Goal: Task Accomplishment & Management: Use online tool/utility

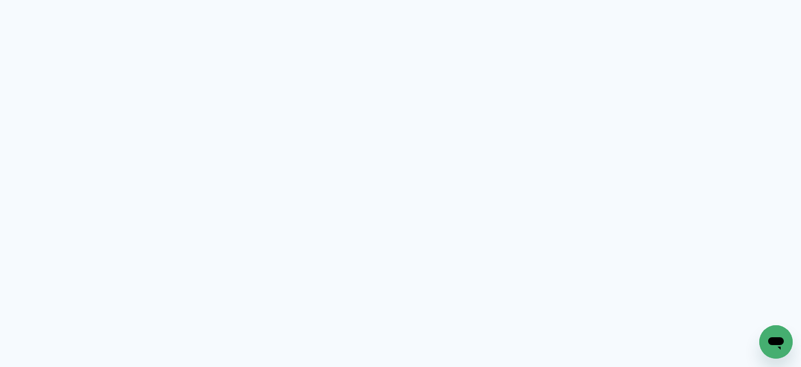
click at [279, 141] on neon-animated-pages "Prosite Website + Landing pages Proof Sistema de seleção e venda de fotos Desig…" at bounding box center [400, 183] width 801 height 367
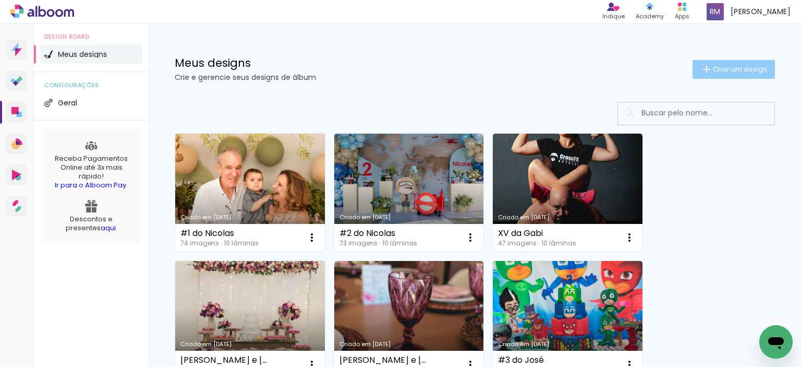
click at [715, 68] on span "Criar um design" at bounding box center [740, 69] width 54 height 7
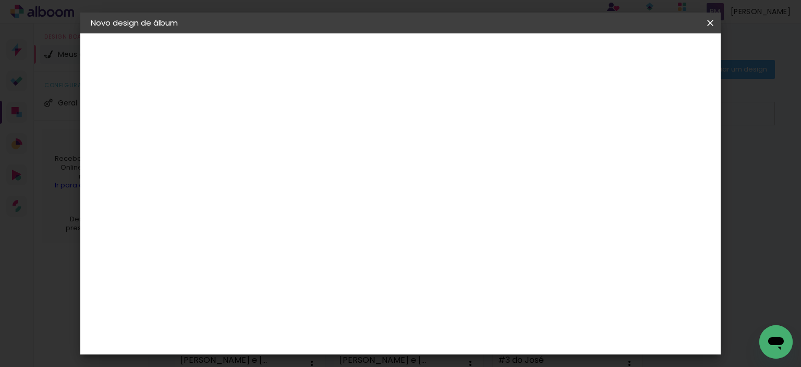
click at [261, 137] on input at bounding box center [261, 140] width 0 height 16
click at [261, 139] on input "6 do Henrique" at bounding box center [261, 140] width 0 height 16
type input "#6 do Henrique"
type paper-input "#6 do Henrique"
click at [0, 0] on slot "Avançar" at bounding box center [0, 0] width 0 height 0
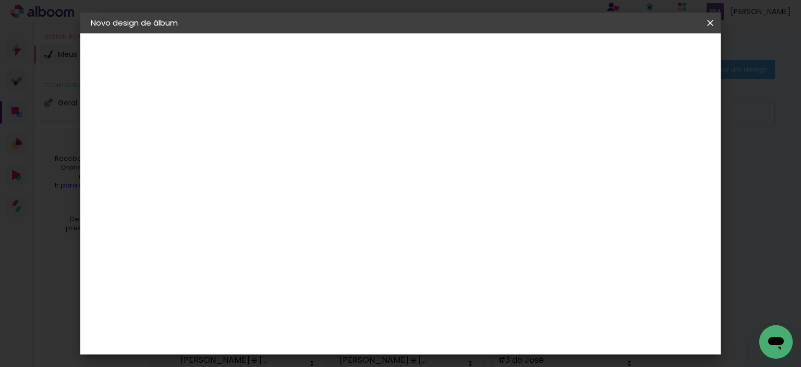
scroll to position [1773, 0]
click at [0, 0] on slot "Avançar" at bounding box center [0, 0] width 0 height 0
click at [302, 175] on input "text" at bounding box center [281, 182] width 41 height 16
click at [0, 0] on slot "Premium" at bounding box center [0, 0] width 0 height 0
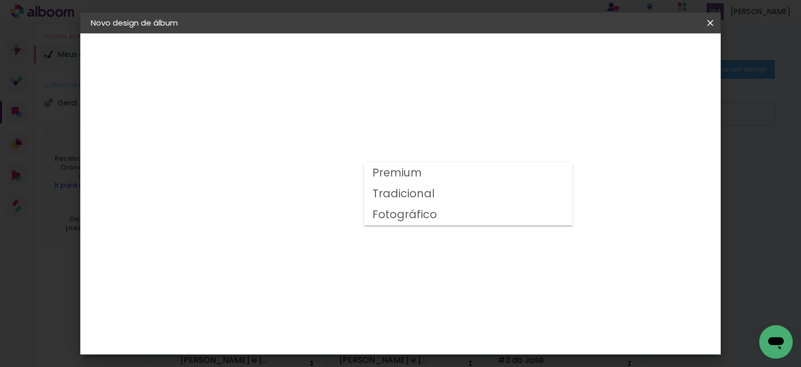
type input "Premium"
click at [332, 186] on span "20 × 20" at bounding box center [307, 196] width 48 height 21
click at [0, 0] on slot "Avançar" at bounding box center [0, 0] width 0 height 0
click at [529, 62] on paper-button "Iniciar design" at bounding box center [494, 55] width 68 height 18
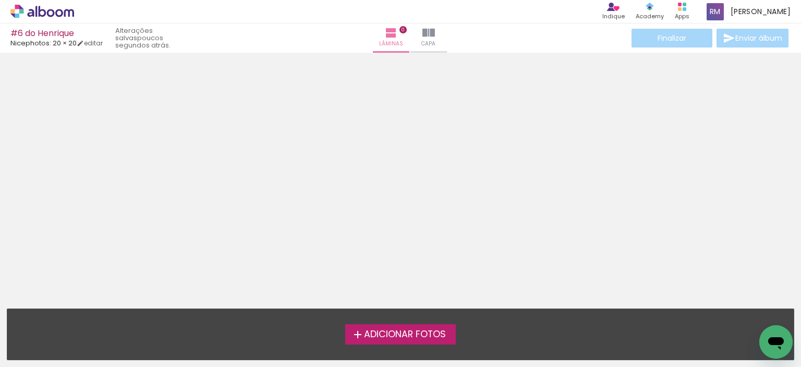
click at [371, 331] on span "Adicionar Fotos" at bounding box center [405, 333] width 82 height 9
click at [0, 0] on input "file" at bounding box center [0, 0] width 0 height 0
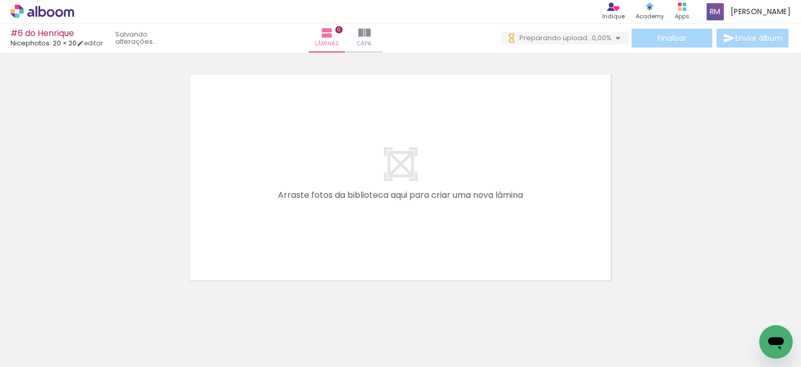
click at [475, 168] on quentale-layouter at bounding box center [401, 177] width 430 height 215
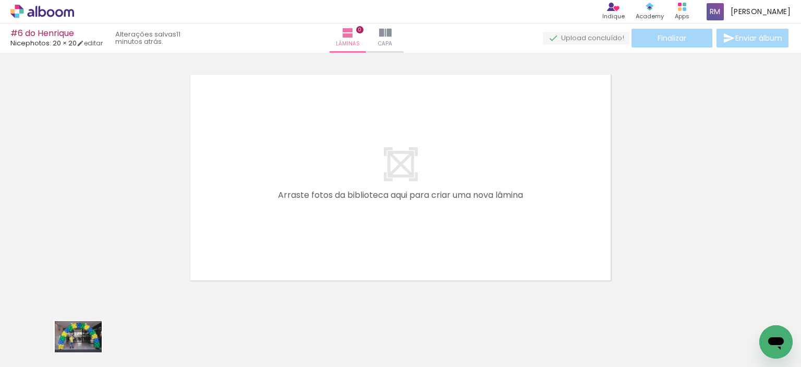
drag, startPoint x: 121, startPoint y: 335, endPoint x: 86, endPoint y: 352, distance: 38.7
click at [86, 349] on div at bounding box center [105, 331] width 52 height 34
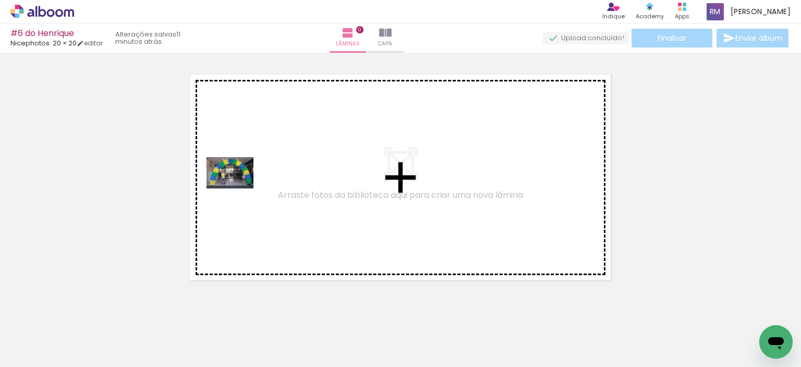
drag, startPoint x: 109, startPoint y: 335, endPoint x: 238, endPoint y: 188, distance: 195.1
click at [238, 188] on quentale-workspace at bounding box center [400, 183] width 801 height 367
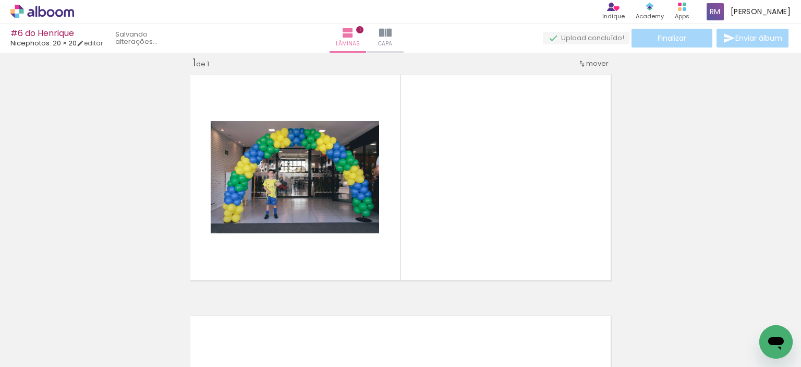
scroll to position [13, 0]
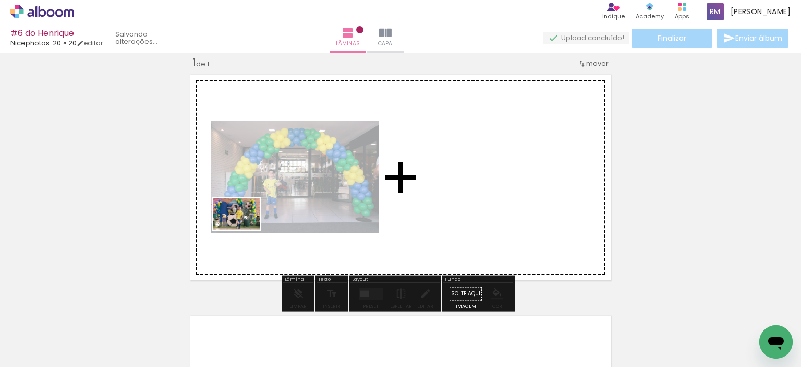
drag, startPoint x: 156, startPoint y: 324, endPoint x: 245, endPoint y: 229, distance: 129.8
click at [245, 229] on quentale-workspace at bounding box center [400, 183] width 801 height 367
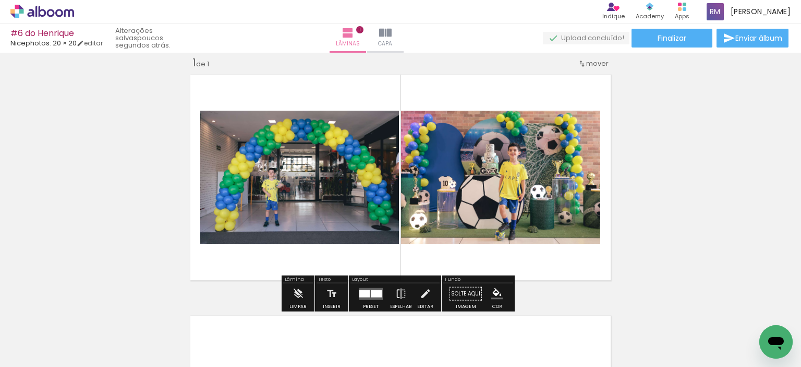
click at [57, 335] on iron-icon at bounding box center [53, 335] width 8 height 8
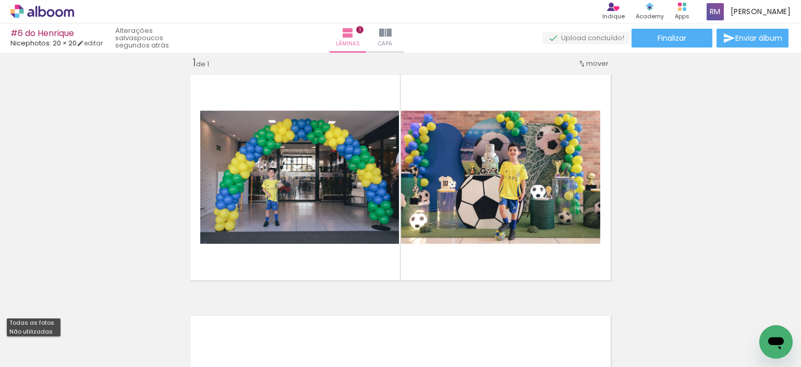
click at [51, 331] on paper-item "Não utilizadas" at bounding box center [34, 331] width 54 height 9
type input "Não utilizadas"
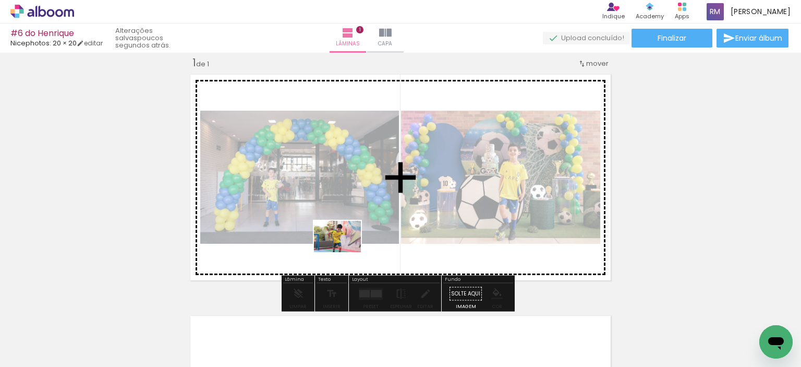
drag, startPoint x: 357, startPoint y: 337, endPoint x: 345, endPoint y: 252, distance: 86.3
click at [345, 252] on quentale-workspace at bounding box center [400, 183] width 801 height 367
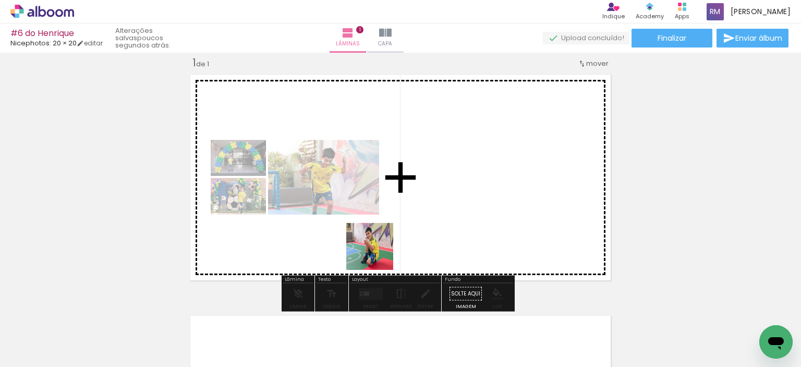
drag, startPoint x: 351, startPoint y: 332, endPoint x: 382, endPoint y: 244, distance: 92.8
click at [382, 244] on quentale-workspace at bounding box center [400, 183] width 801 height 367
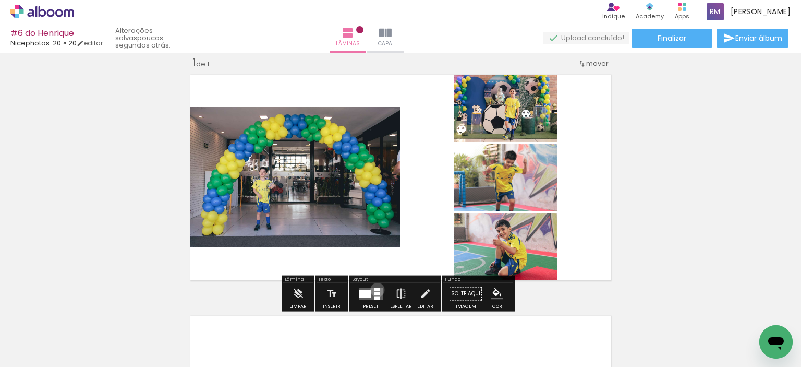
click at [375, 289] on div at bounding box center [377, 288] width 6 height 3
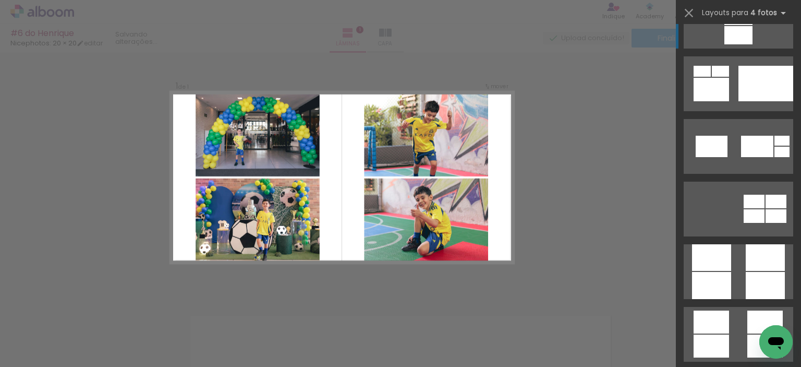
scroll to position [2763, 0]
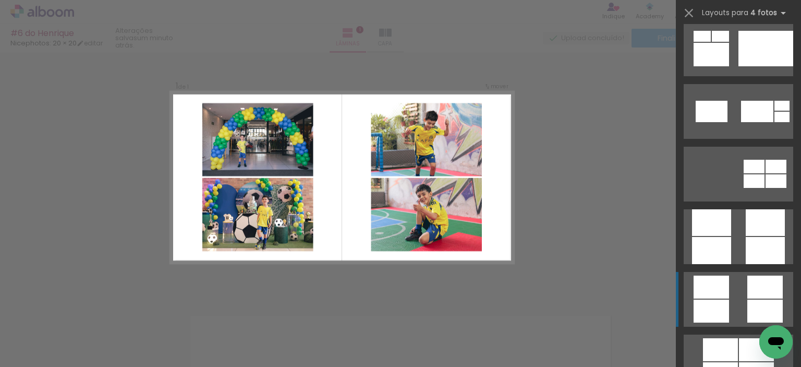
click at [751, 338] on div at bounding box center [756, 349] width 35 height 23
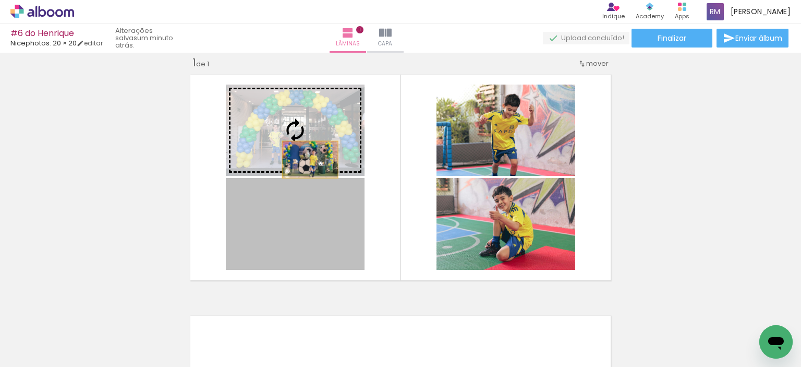
drag, startPoint x: 304, startPoint y: 243, endPoint x: 306, endPoint y: 159, distance: 84.0
click at [0, 0] on slot at bounding box center [0, 0] width 0 height 0
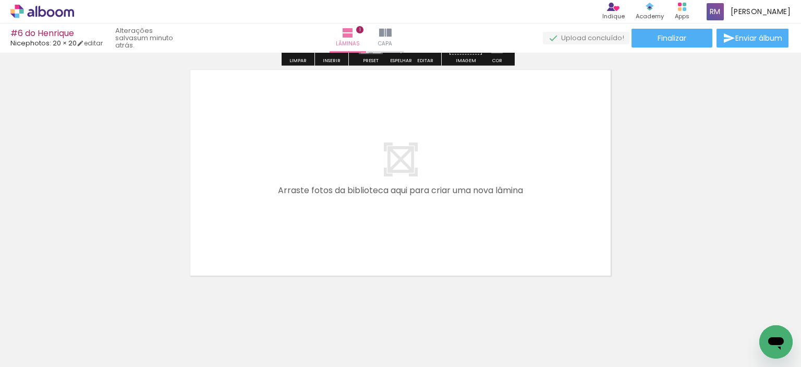
scroll to position [273, 0]
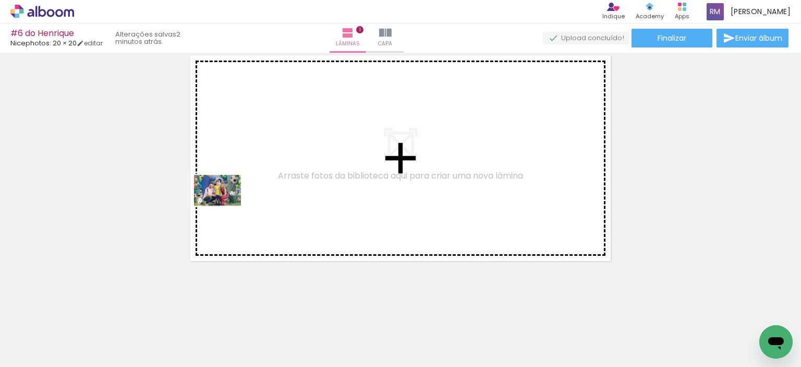
drag, startPoint x: 119, startPoint y: 335, endPoint x: 226, endPoint y: 206, distance: 167.3
click at [226, 206] on quentale-workspace at bounding box center [400, 183] width 801 height 367
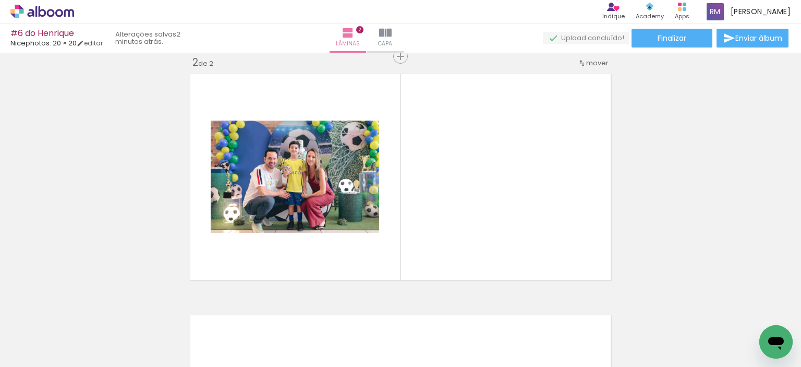
scroll to position [254, 0]
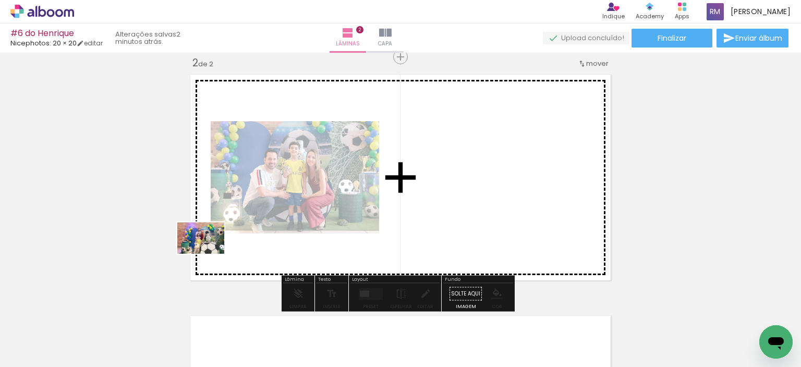
drag, startPoint x: 118, startPoint y: 348, endPoint x: 209, endPoint y: 253, distance: 131.3
click at [209, 253] on quentale-workspace at bounding box center [400, 183] width 801 height 367
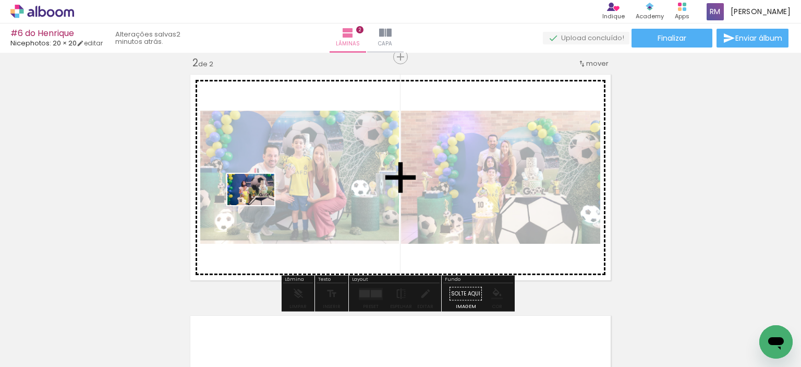
drag, startPoint x: 110, startPoint y: 337, endPoint x: 259, endPoint y: 204, distance: 199.0
click at [259, 204] on quentale-workspace at bounding box center [400, 183] width 801 height 367
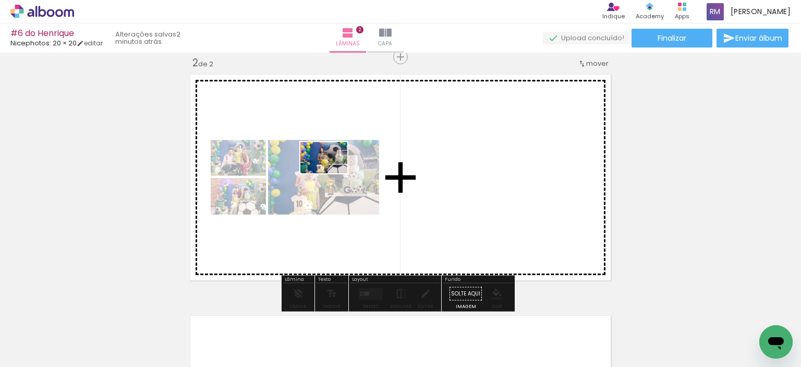
drag, startPoint x: 126, startPoint y: 325, endPoint x: 332, endPoint y: 173, distance: 255.4
click at [332, 173] on quentale-workspace at bounding box center [400, 183] width 801 height 367
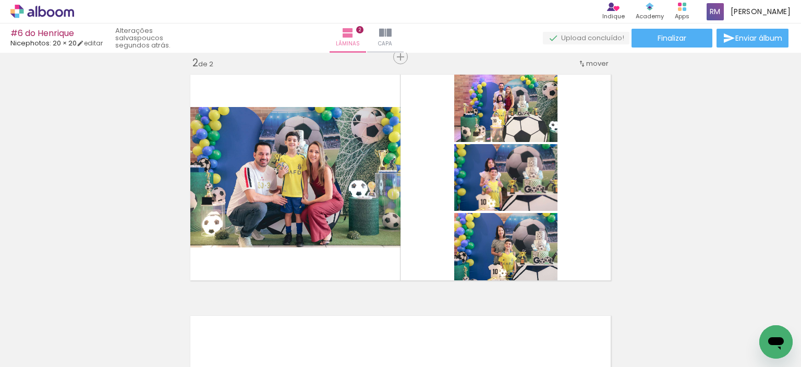
scroll to position [0, 0]
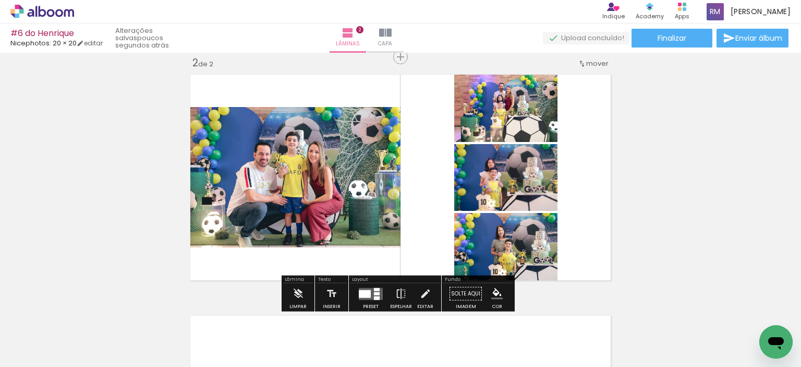
click at [370, 299] on div at bounding box center [371, 293] width 28 height 21
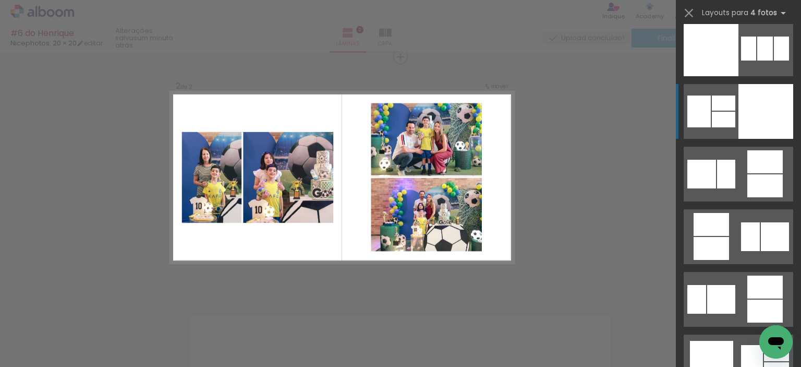
scroll to position [9071, 0]
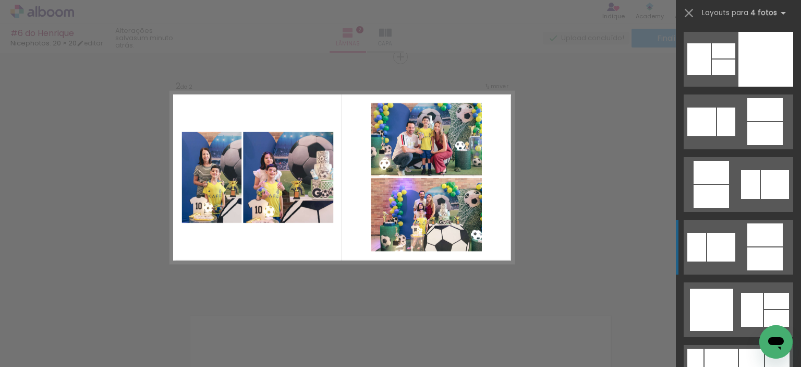
click at [728, 58] on div at bounding box center [723, 50] width 23 height 15
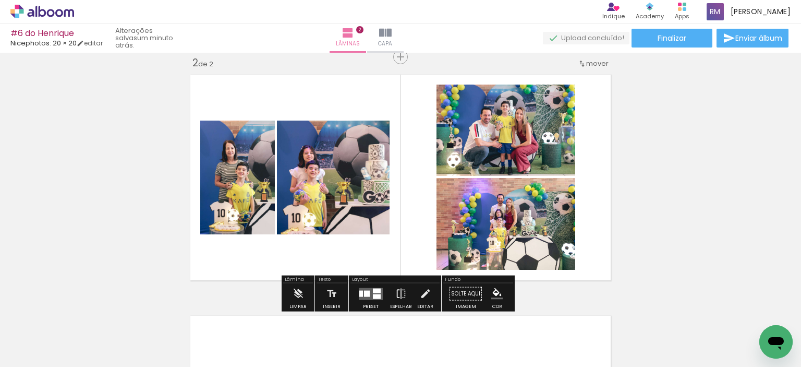
click at [228, 184] on quentale-photo at bounding box center [237, 177] width 75 height 114
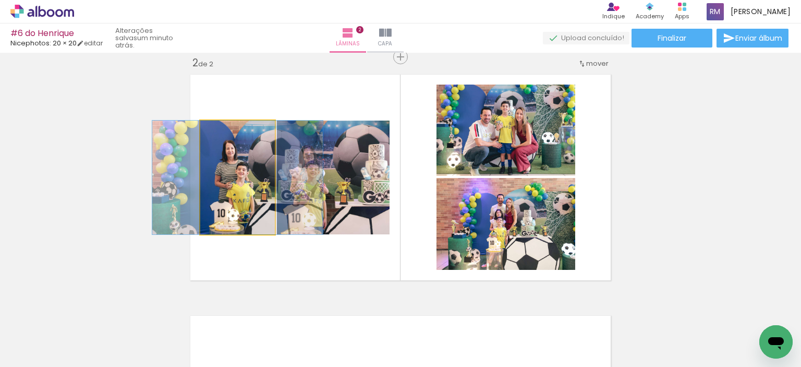
click at [228, 184] on quentale-photo at bounding box center [237, 177] width 75 height 114
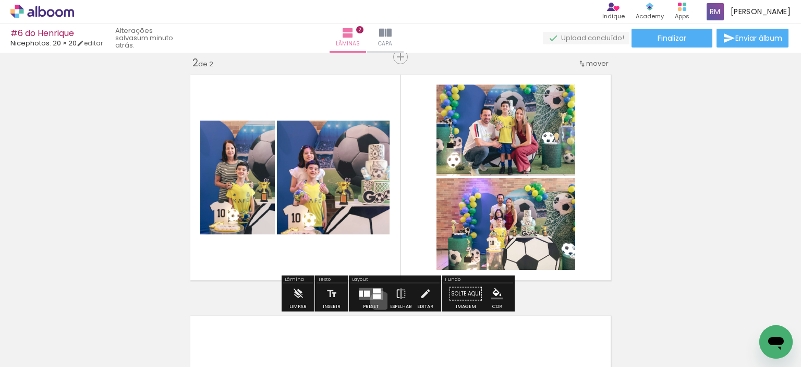
click at [377, 300] on div at bounding box center [371, 293] width 28 height 21
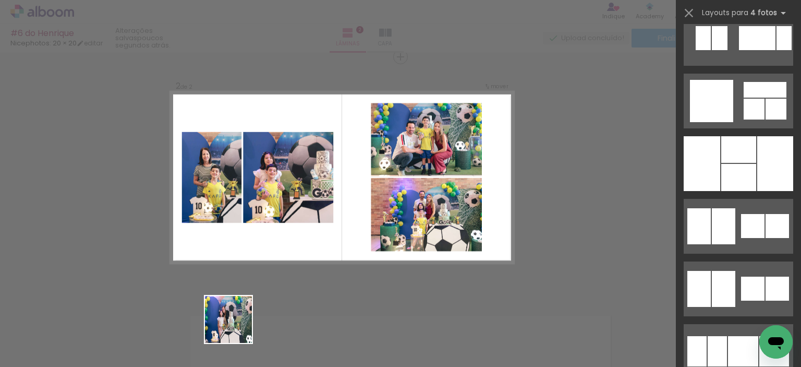
scroll to position [9259, 0]
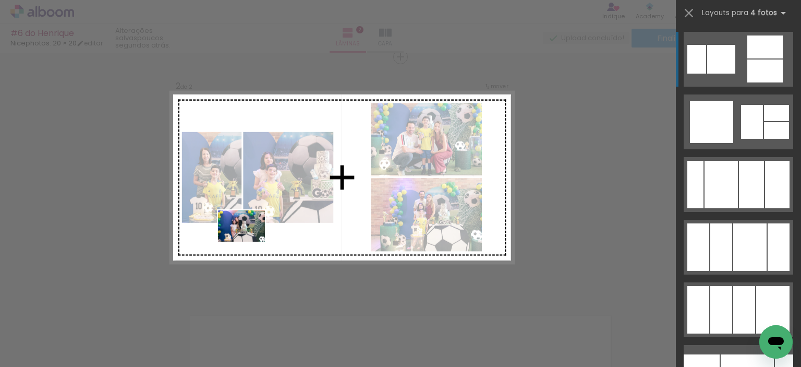
drag, startPoint x: 236, startPoint y: 339, endPoint x: 249, endPoint y: 241, distance: 98.4
click at [249, 241] on quentale-workspace at bounding box center [400, 183] width 801 height 367
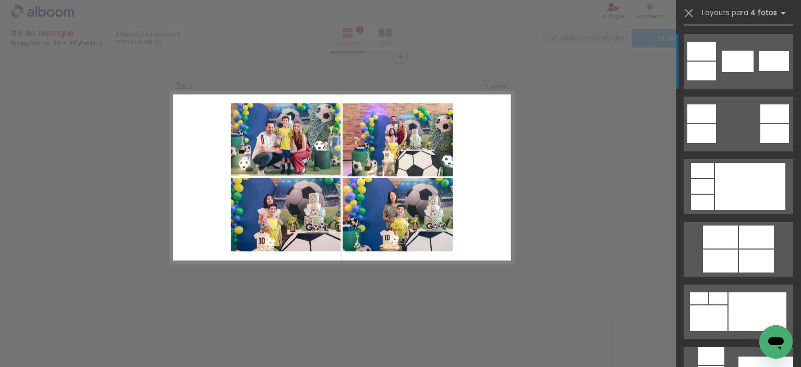
scroll to position [417, 0]
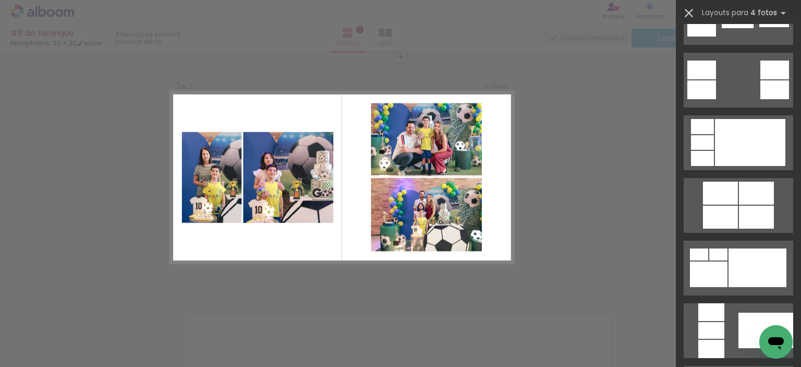
click at [691, 14] on iron-icon at bounding box center [688, 13] width 15 height 15
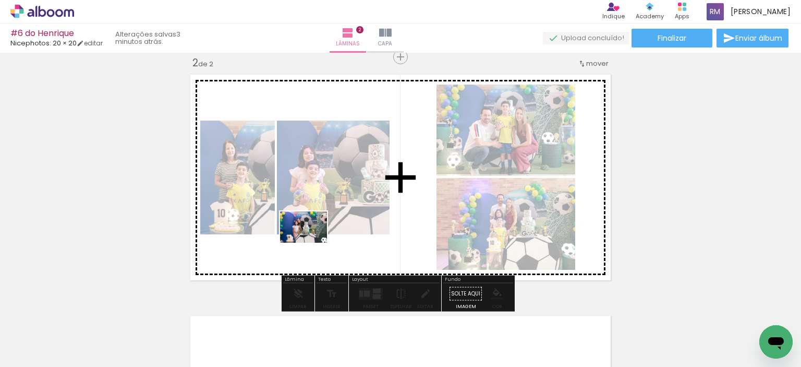
drag, startPoint x: 237, startPoint y: 331, endPoint x: 311, endPoint y: 242, distance: 115.1
click at [311, 242] on quentale-workspace at bounding box center [400, 183] width 801 height 367
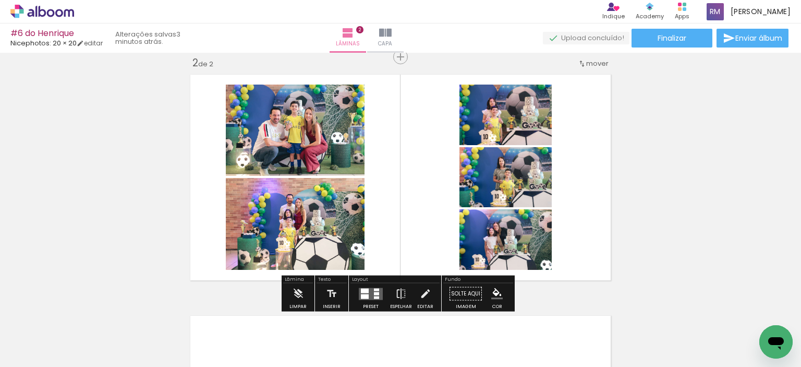
click at [367, 302] on quentale-thumb at bounding box center [338, 331] width 58 height 60
click at [368, 297] on quentale-layouter at bounding box center [371, 293] width 24 height 12
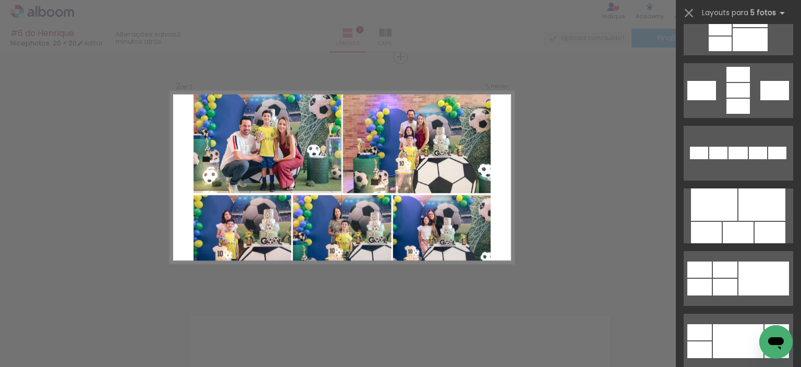
scroll to position [521, 0]
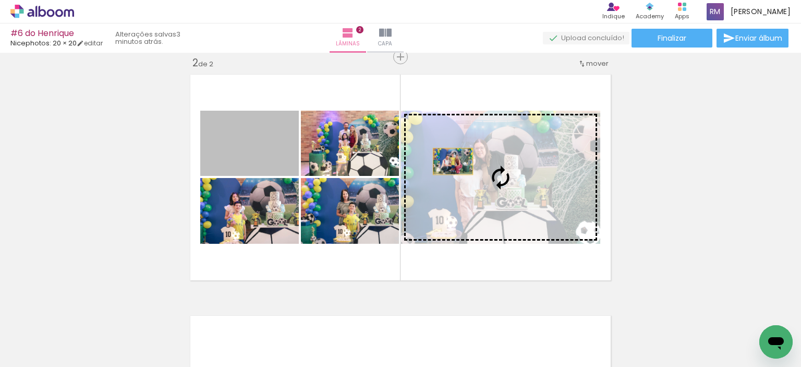
drag, startPoint x: 257, startPoint y: 146, endPoint x: 449, endPoint y: 161, distance: 192.9
click at [0, 0] on slot at bounding box center [0, 0] width 0 height 0
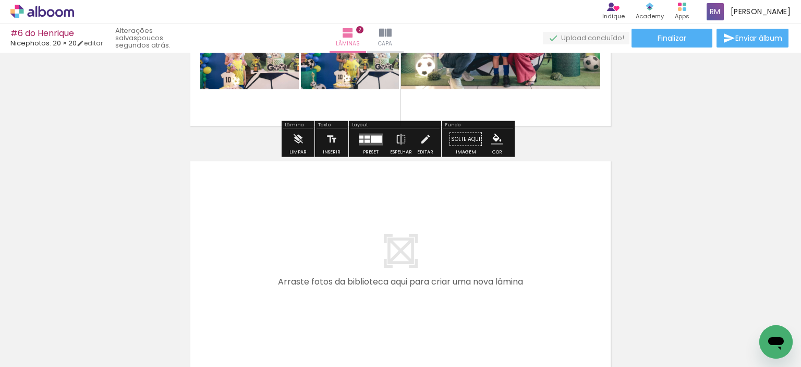
scroll to position [410, 0]
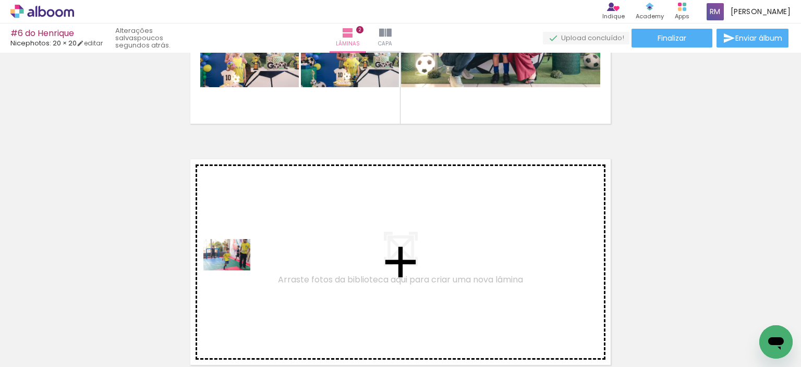
drag, startPoint x: 119, startPoint y: 344, endPoint x: 235, endPoint y: 270, distance: 137.1
click at [235, 270] on quentale-workspace at bounding box center [400, 183] width 801 height 367
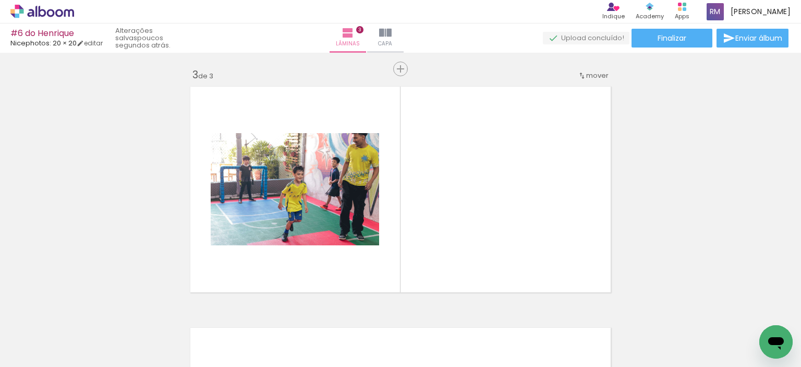
scroll to position [495, 0]
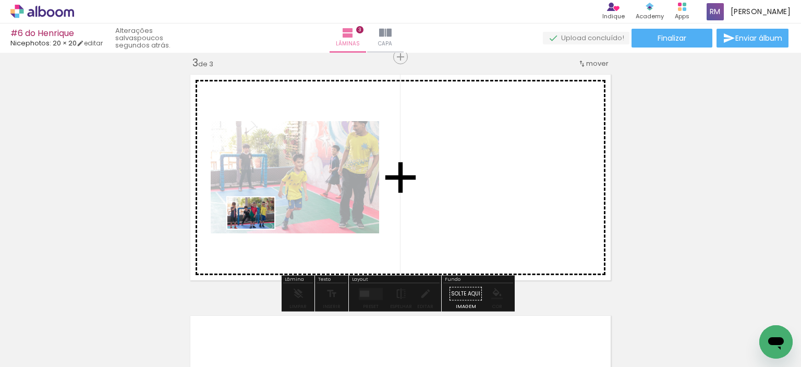
drag, startPoint x: 120, startPoint y: 333, endPoint x: 259, endPoint y: 228, distance: 173.7
click at [259, 228] on quentale-workspace at bounding box center [400, 183] width 801 height 367
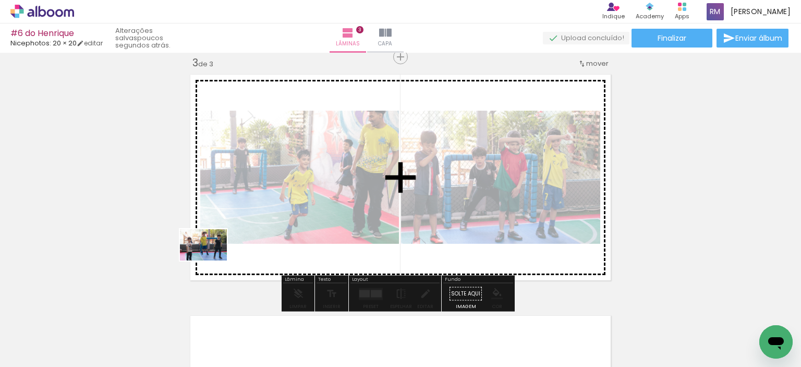
drag, startPoint x: 123, startPoint y: 341, endPoint x: 211, endPoint y: 260, distance: 119.9
click at [211, 260] on quentale-workspace at bounding box center [400, 183] width 801 height 367
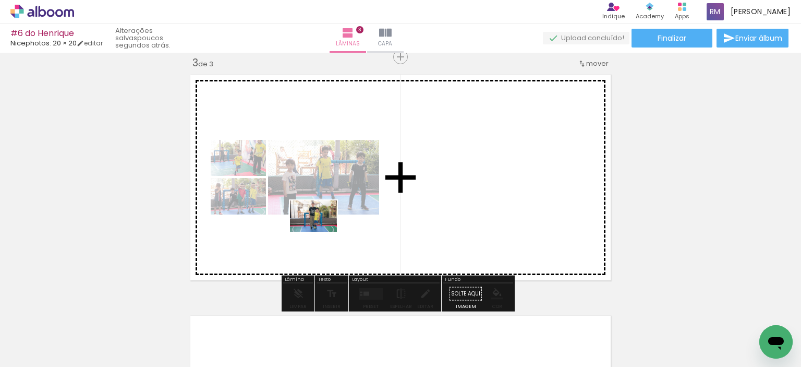
drag, startPoint x: 282, startPoint y: 341, endPoint x: 321, endPoint y: 231, distance: 116.3
click at [321, 231] on quentale-workspace at bounding box center [400, 183] width 801 height 367
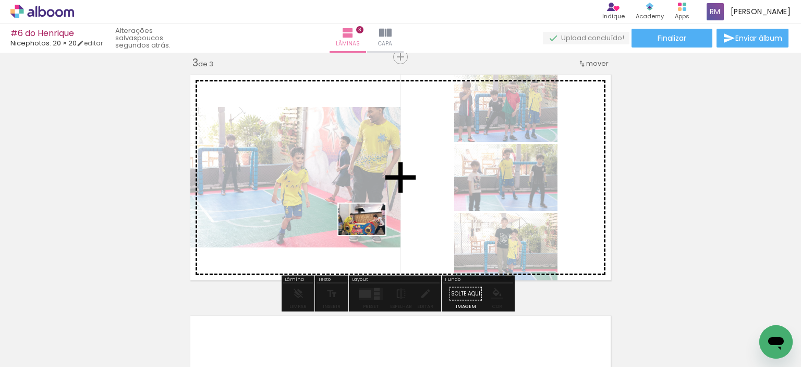
drag, startPoint x: 291, startPoint y: 334, endPoint x: 370, endPoint y: 235, distance: 126.2
click at [370, 235] on quentale-workspace at bounding box center [400, 183] width 801 height 367
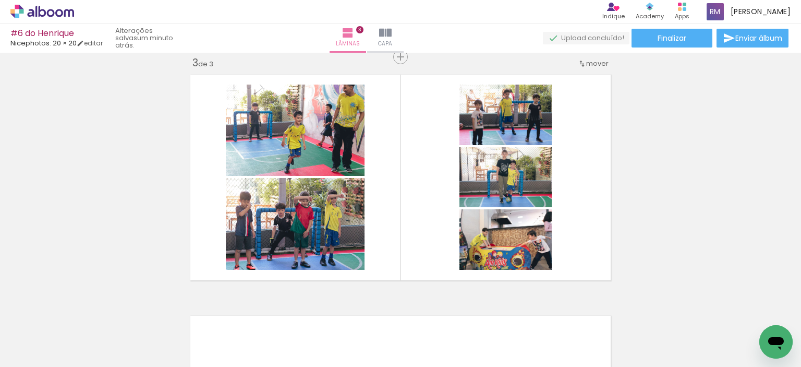
scroll to position [521, 0]
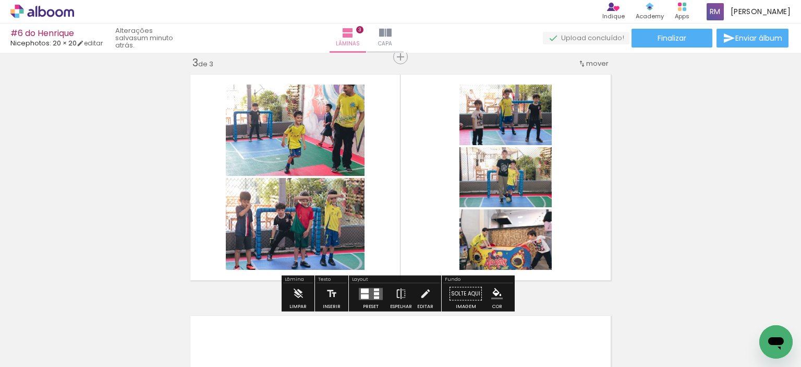
click at [367, 302] on quentale-thumb at bounding box center [338, 331] width 58 height 60
click at [374, 296] on div at bounding box center [376, 297] width 5 height 3
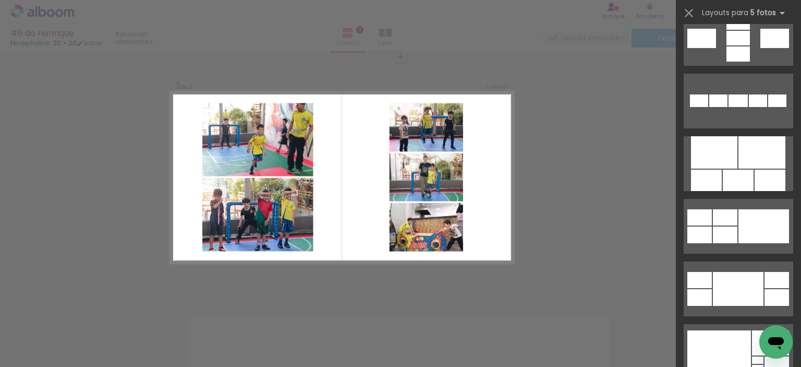
scroll to position [0, 0]
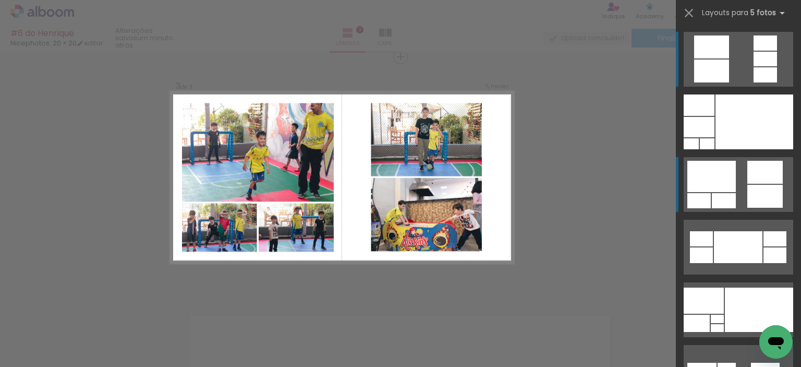
click at [750, 192] on div at bounding box center [764, 196] width 35 height 23
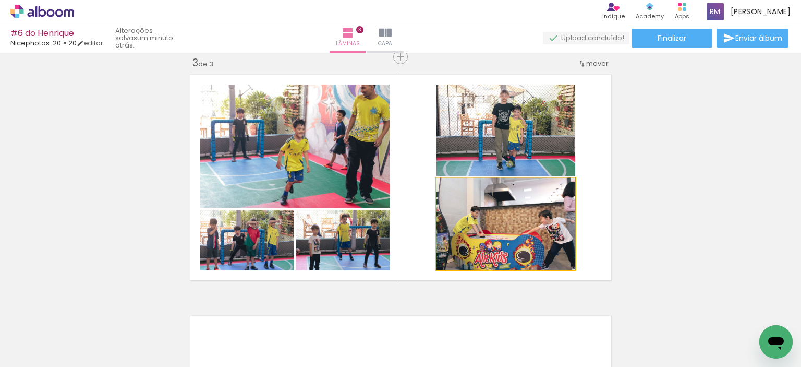
click at [524, 237] on quentale-photo at bounding box center [505, 224] width 139 height 92
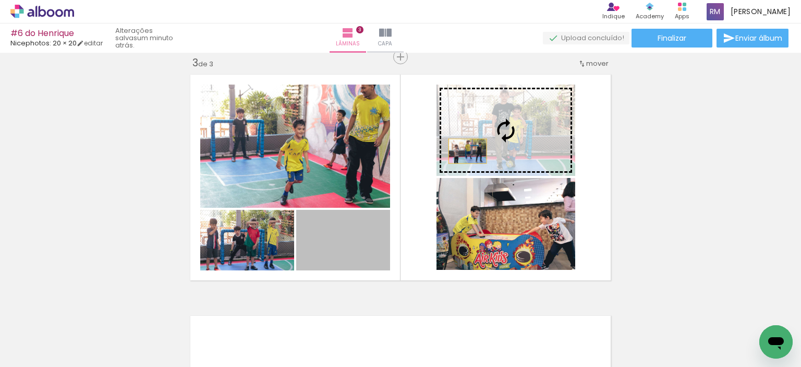
drag, startPoint x: 340, startPoint y: 246, endPoint x: 463, endPoint y: 151, distance: 155.8
click at [0, 0] on slot at bounding box center [0, 0] width 0 height 0
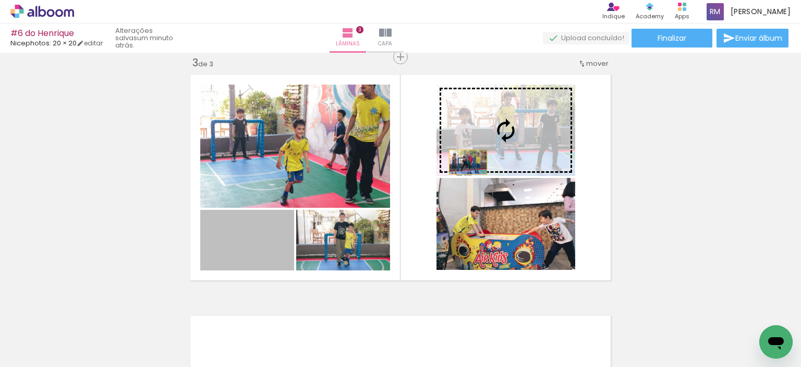
drag, startPoint x: 258, startPoint y: 246, endPoint x: 464, endPoint y: 162, distance: 222.4
click at [0, 0] on slot at bounding box center [0, 0] width 0 height 0
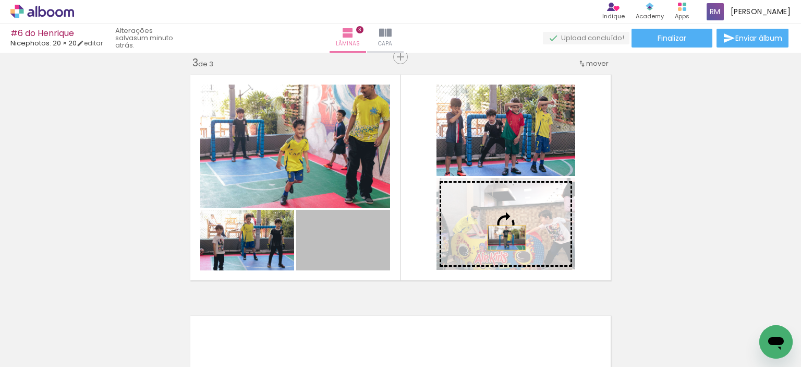
drag, startPoint x: 346, startPoint y: 253, endPoint x: 503, endPoint y: 237, distance: 157.8
click at [0, 0] on slot at bounding box center [0, 0] width 0 height 0
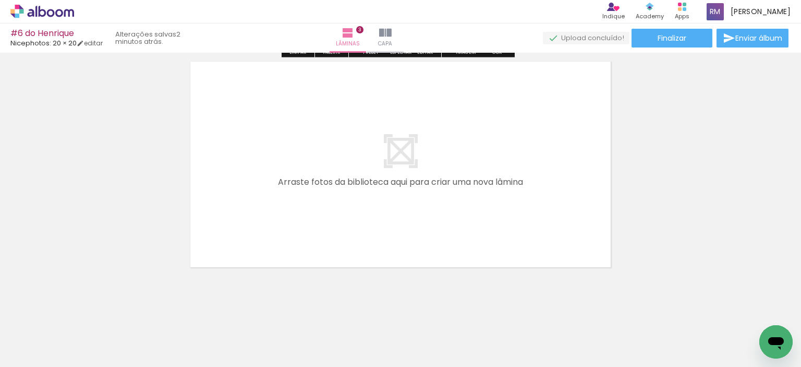
scroll to position [755, 0]
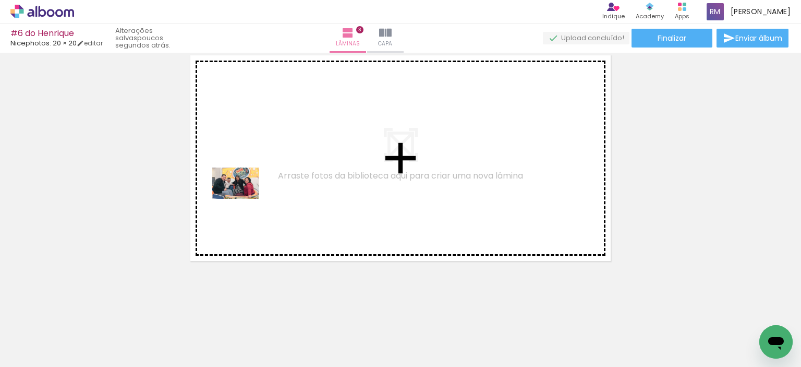
drag, startPoint x: 166, startPoint y: 343, endPoint x: 243, endPoint y: 199, distance: 164.0
click at [243, 199] on quentale-workspace at bounding box center [400, 183] width 801 height 367
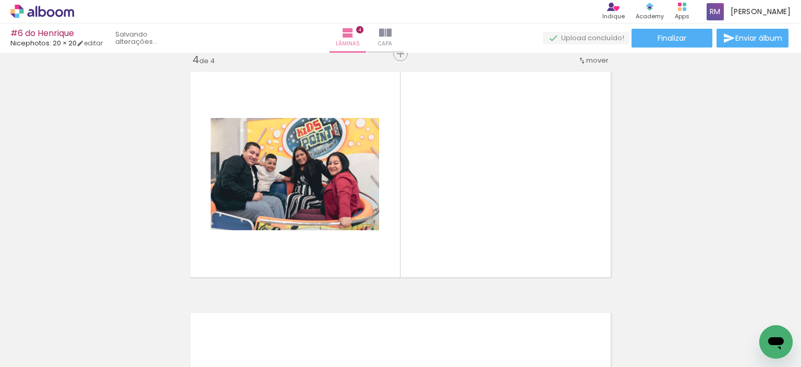
scroll to position [736, 0]
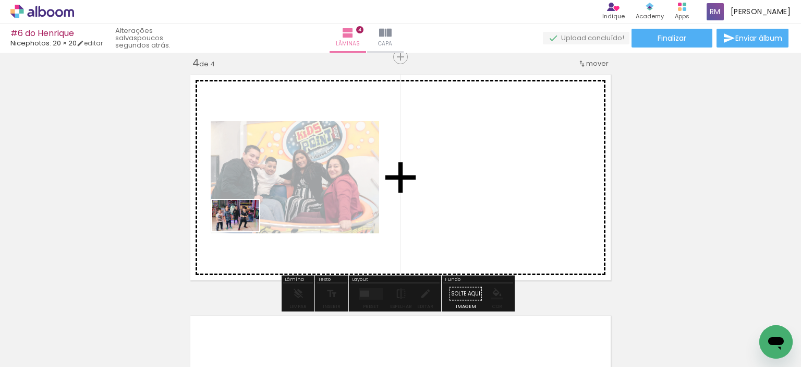
drag, startPoint x: 211, startPoint y: 337, endPoint x: 243, endPoint y: 231, distance: 111.3
click at [243, 231] on quentale-workspace at bounding box center [400, 183] width 801 height 367
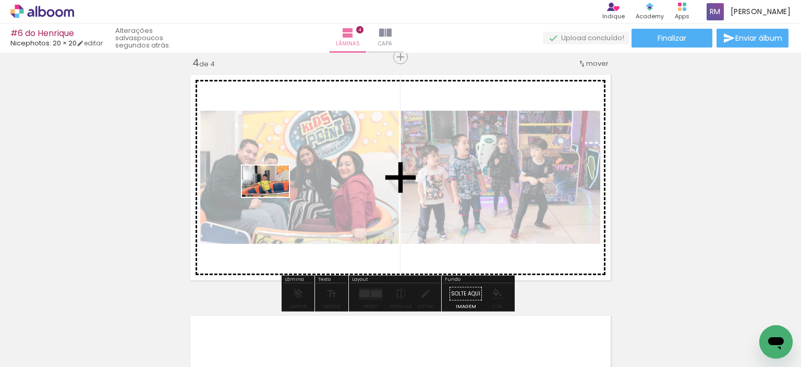
drag, startPoint x: 262, startPoint y: 283, endPoint x: 273, endPoint y: 197, distance: 87.3
click at [273, 197] on quentale-workspace at bounding box center [400, 183] width 801 height 367
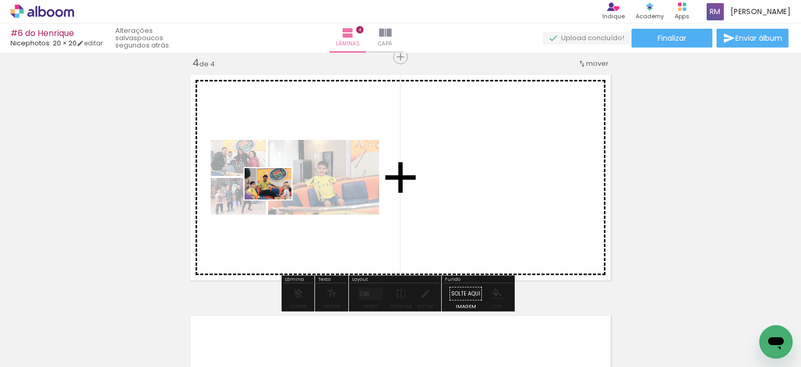
drag, startPoint x: 227, startPoint y: 335, endPoint x: 276, endPoint y: 199, distance: 144.0
click at [276, 199] on quentale-workspace at bounding box center [400, 183] width 801 height 367
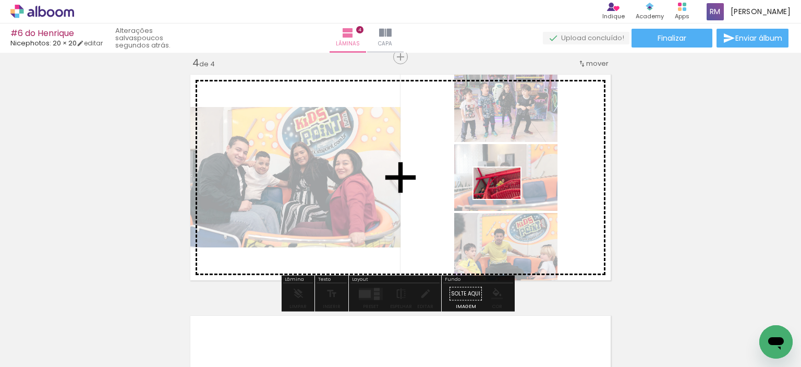
drag, startPoint x: 632, startPoint y: 333, endPoint x: 505, endPoint y: 199, distance: 185.1
click at [505, 199] on quentale-workspace at bounding box center [400, 183] width 801 height 367
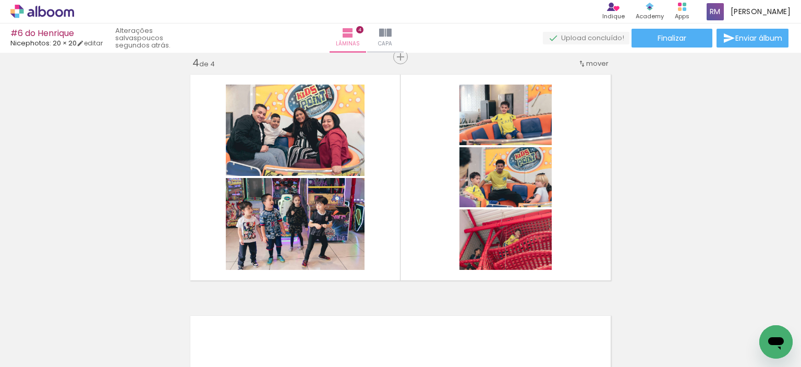
scroll to position [0, 0]
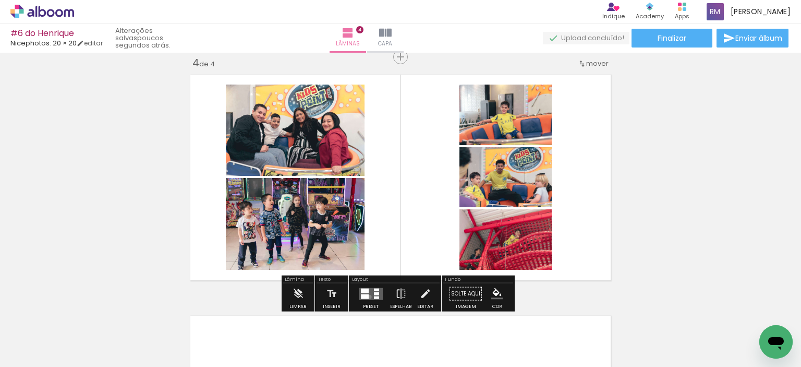
click at [367, 296] on quentale-layouter at bounding box center [371, 293] width 24 height 12
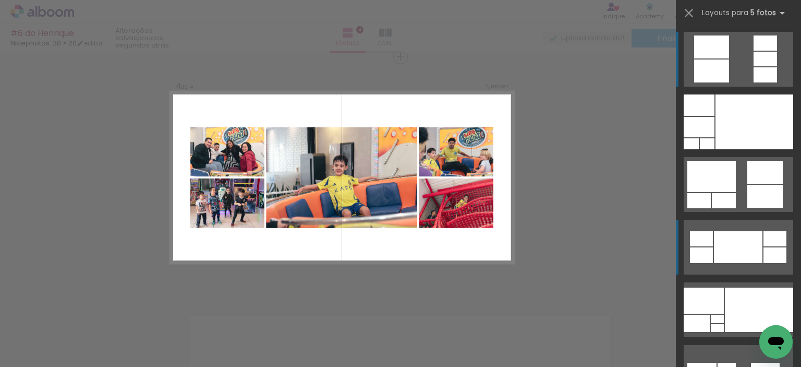
click at [732, 247] on div at bounding box center [738, 247] width 48 height 32
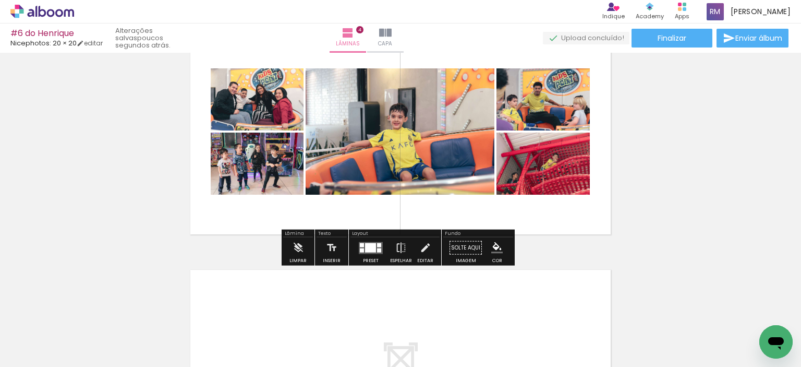
scroll to position [782, 0]
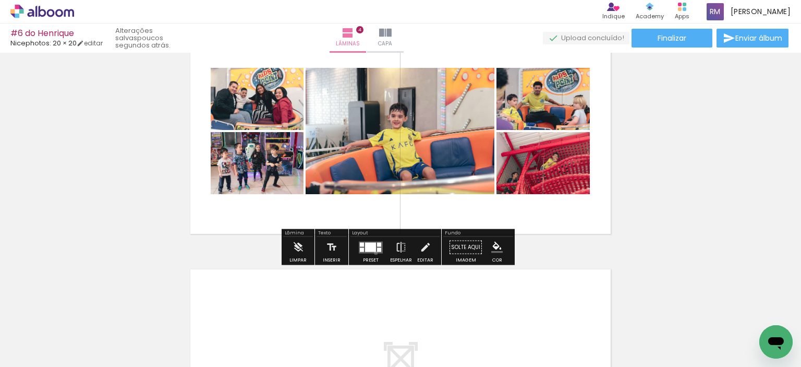
click at [373, 252] on quentale-layouter at bounding box center [371, 247] width 24 height 12
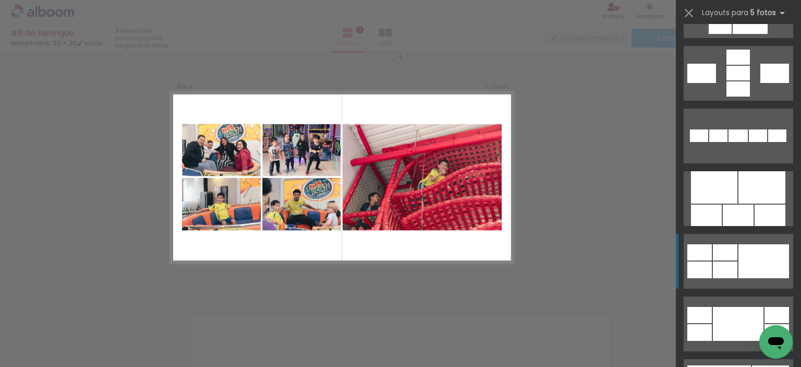
scroll to position [500, 0]
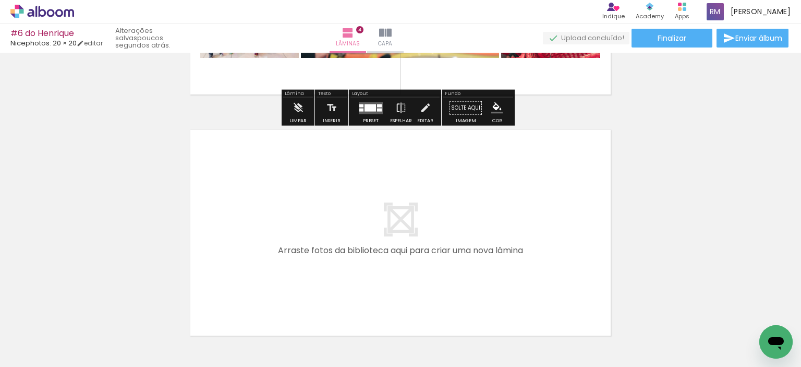
scroll to position [944, 0]
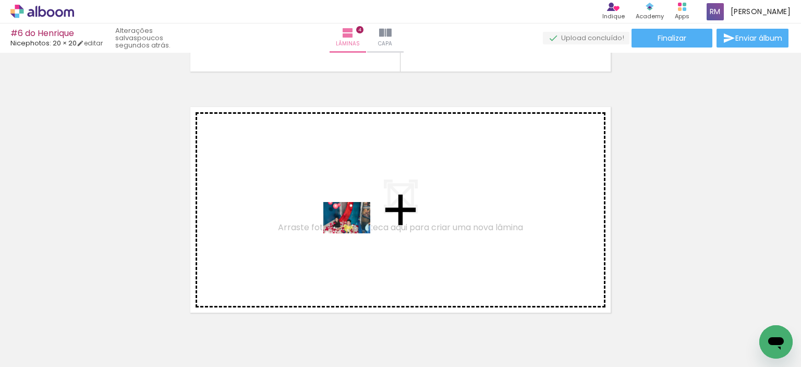
drag, startPoint x: 627, startPoint y: 344, endPoint x: 355, endPoint y: 233, distance: 293.7
click at [355, 233] on quentale-workspace at bounding box center [400, 183] width 801 height 367
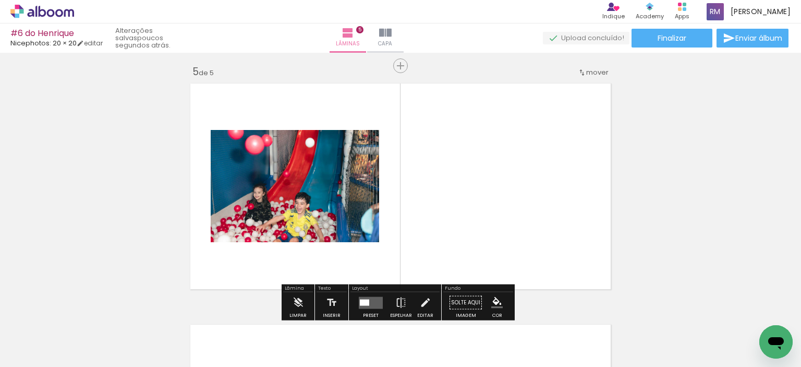
scroll to position [976, 0]
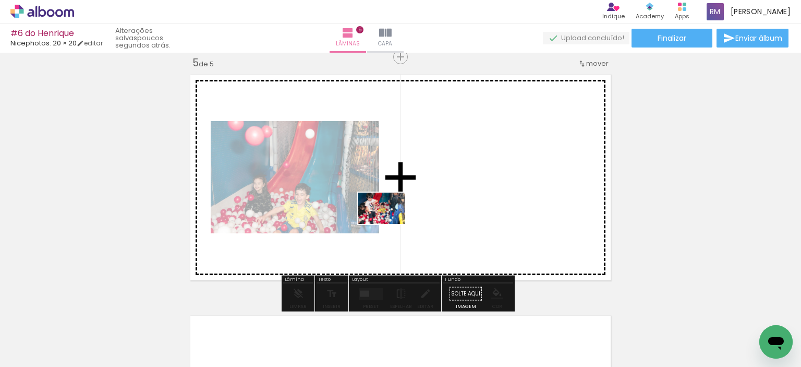
drag, startPoint x: 622, startPoint y: 323, endPoint x: 389, endPoint y: 224, distance: 253.4
click at [389, 224] on quentale-workspace at bounding box center [400, 183] width 801 height 367
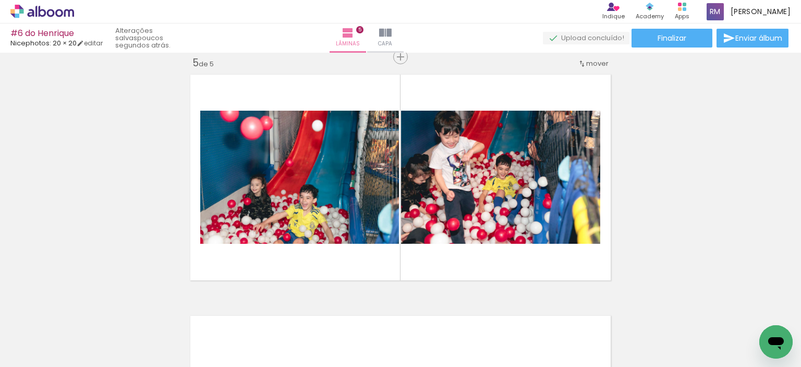
scroll to position [0, 308]
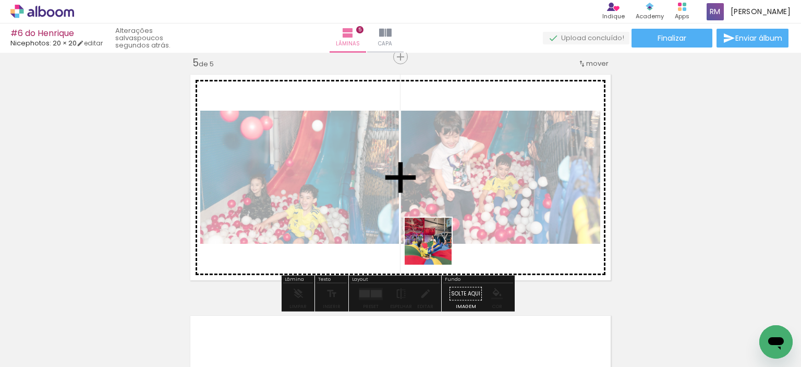
drag, startPoint x: 449, startPoint y: 327, endPoint x: 448, endPoint y: 273, distance: 54.2
click at [433, 238] on quentale-workspace at bounding box center [400, 183] width 801 height 367
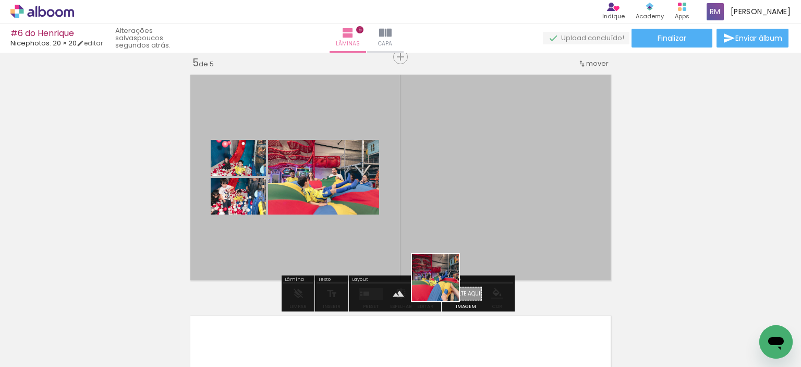
drag, startPoint x: 443, startPoint y: 336, endPoint x: 438, endPoint y: 211, distance: 125.8
click at [438, 211] on quentale-workspace at bounding box center [400, 183] width 801 height 367
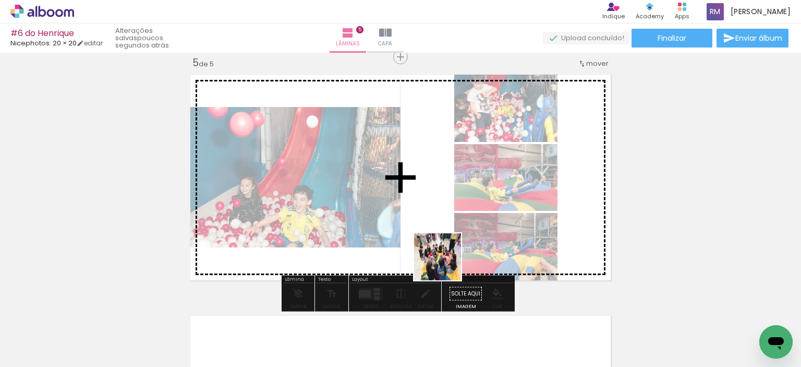
drag, startPoint x: 453, startPoint y: 341, endPoint x: 444, endPoint y: 204, distance: 137.4
click at [444, 204] on quentale-workspace at bounding box center [400, 183] width 801 height 367
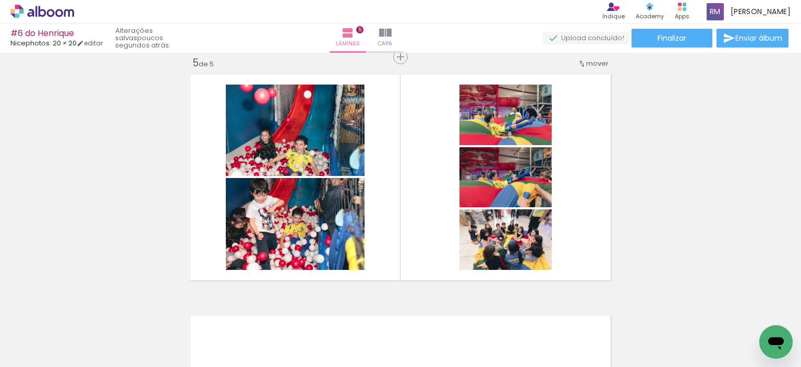
scroll to position [0, 271]
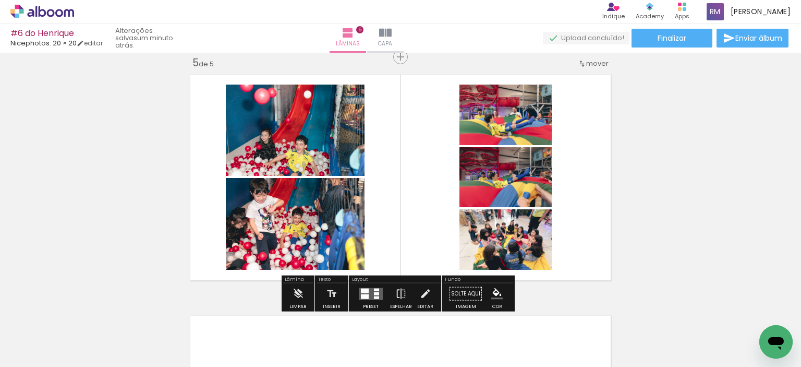
click at [374, 296] on div at bounding box center [376, 297] width 5 height 3
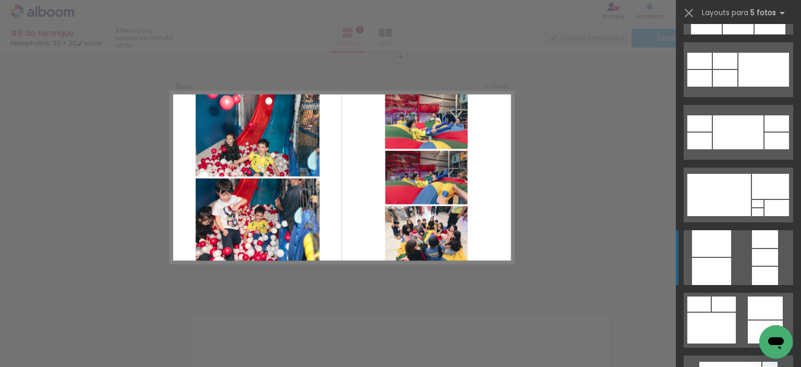
scroll to position [730, 0]
